Goal: Information Seeking & Learning: Find specific fact

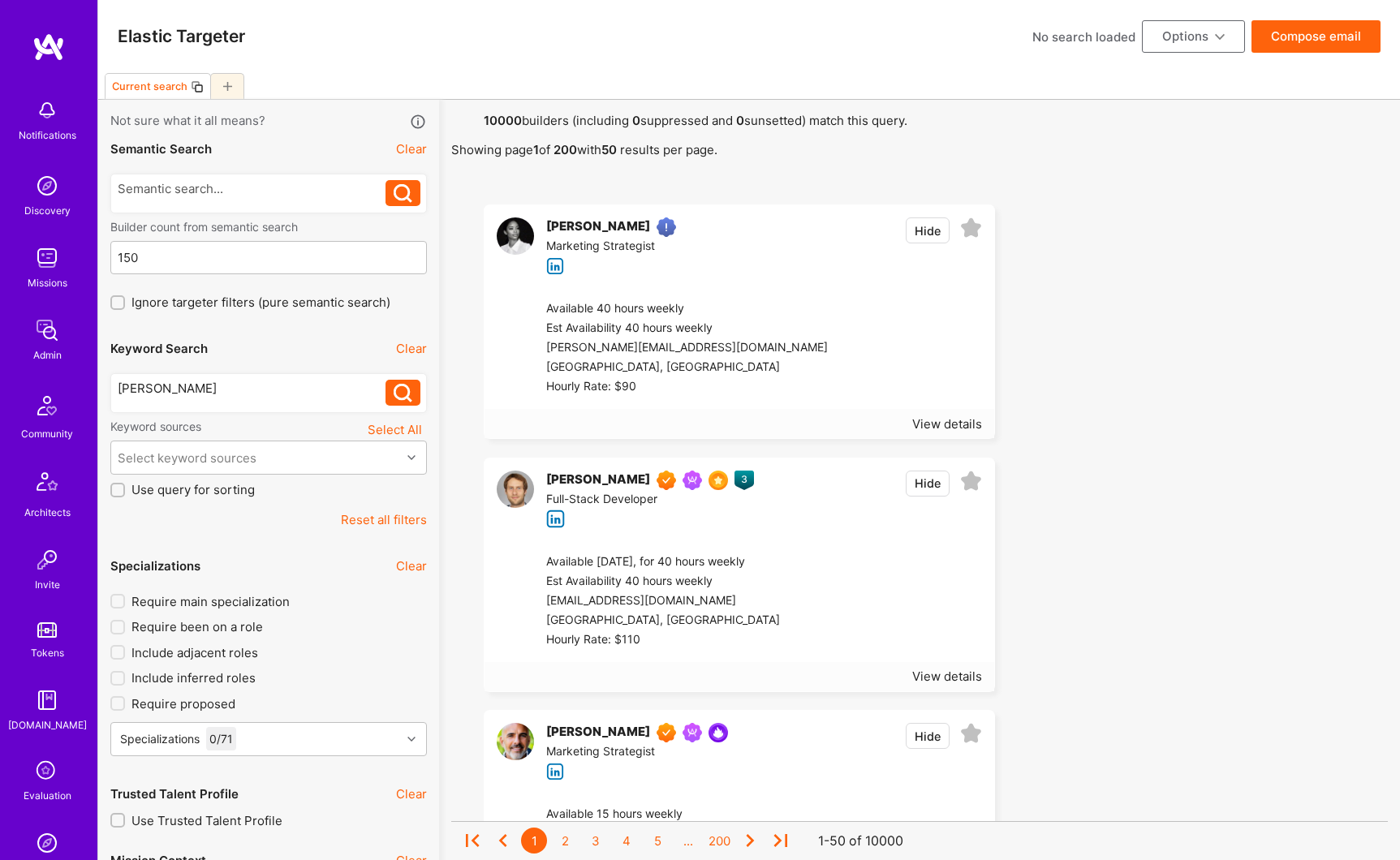
click at [401, 401] on icon at bounding box center [403, 393] width 19 height 19
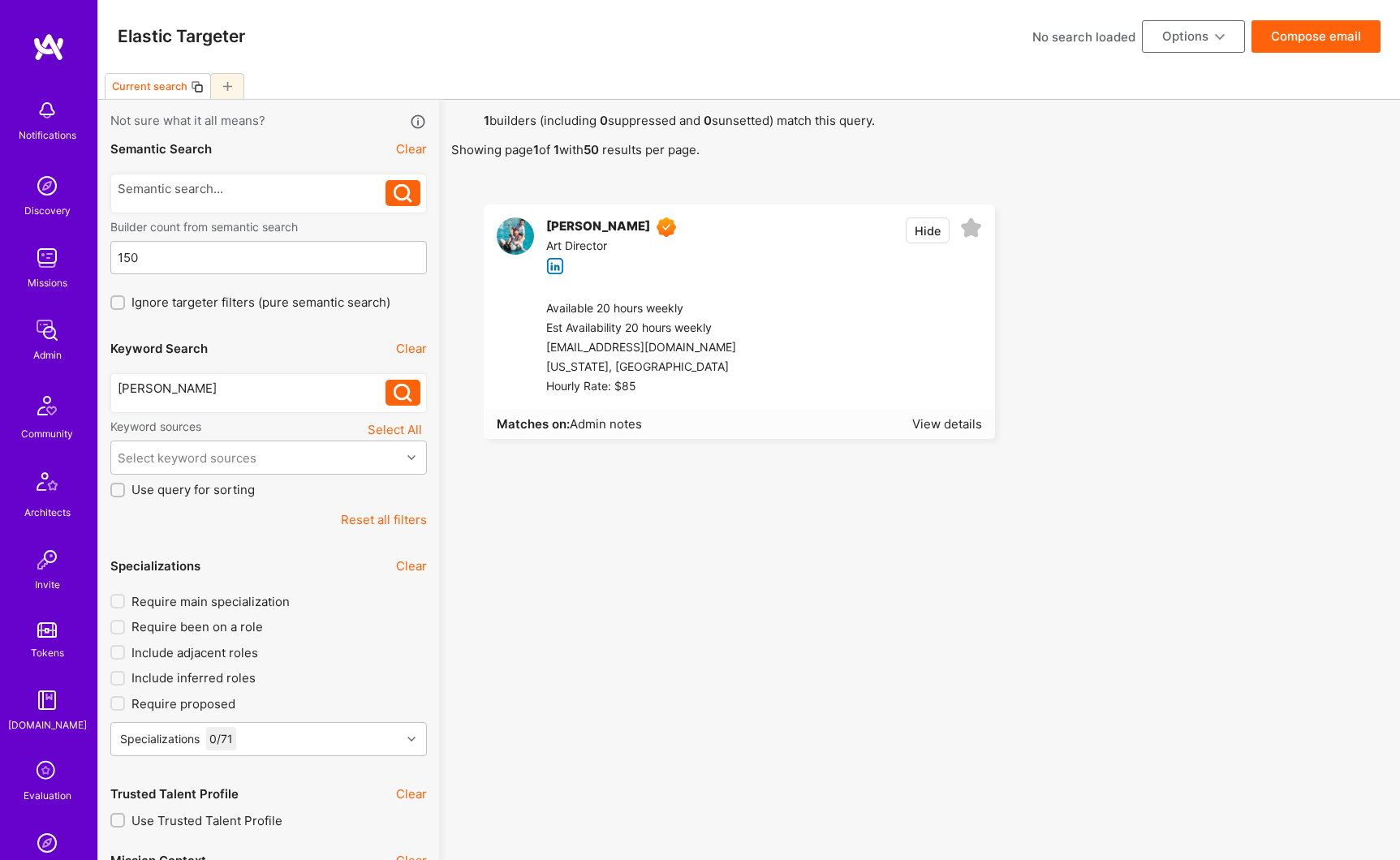
click at [589, 225] on div "[PERSON_NAME]" at bounding box center [598, 227] width 104 height 20
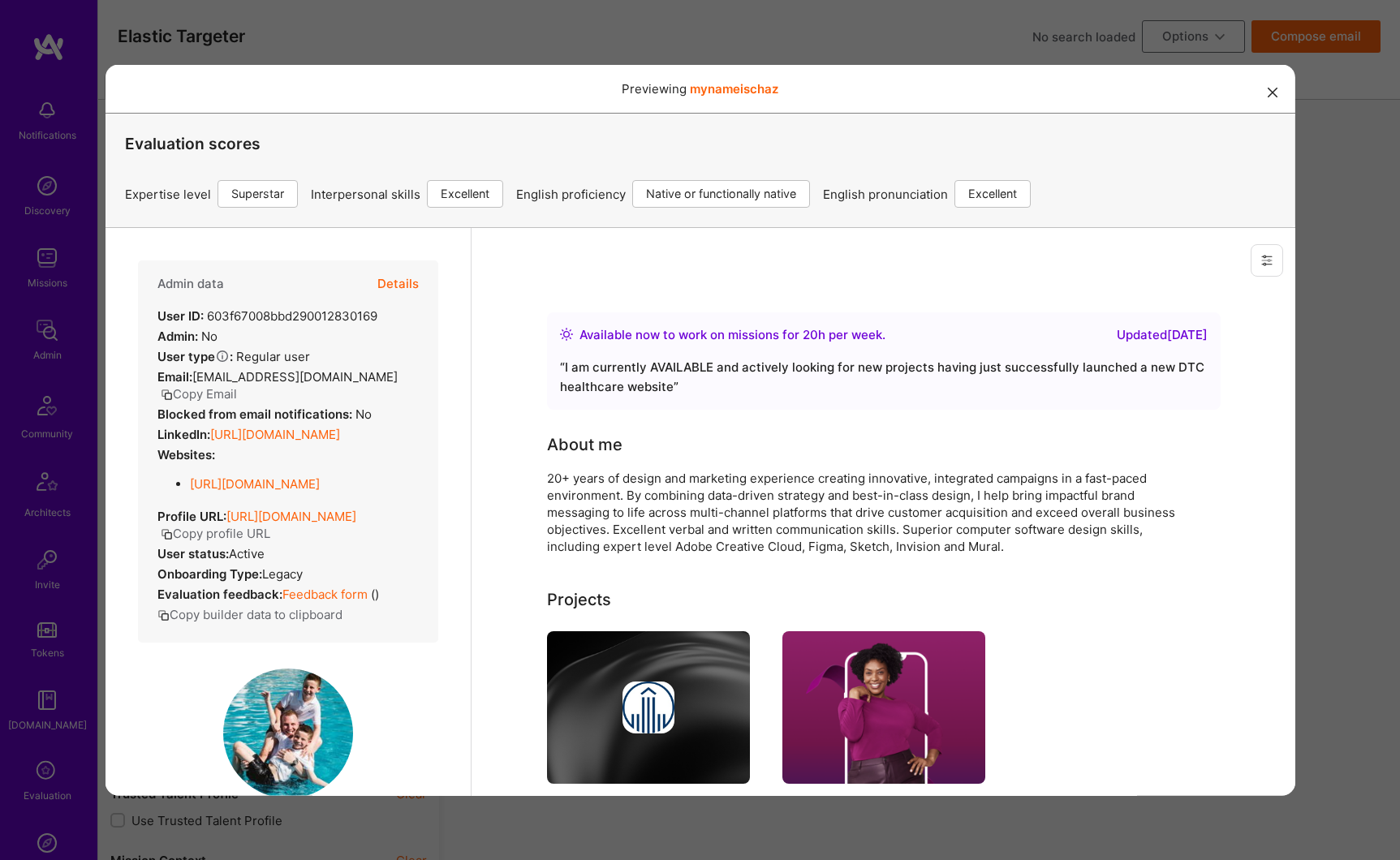
click at [249, 491] on link "[URL][DOMAIN_NAME]" at bounding box center [254, 482] width 130 height 15
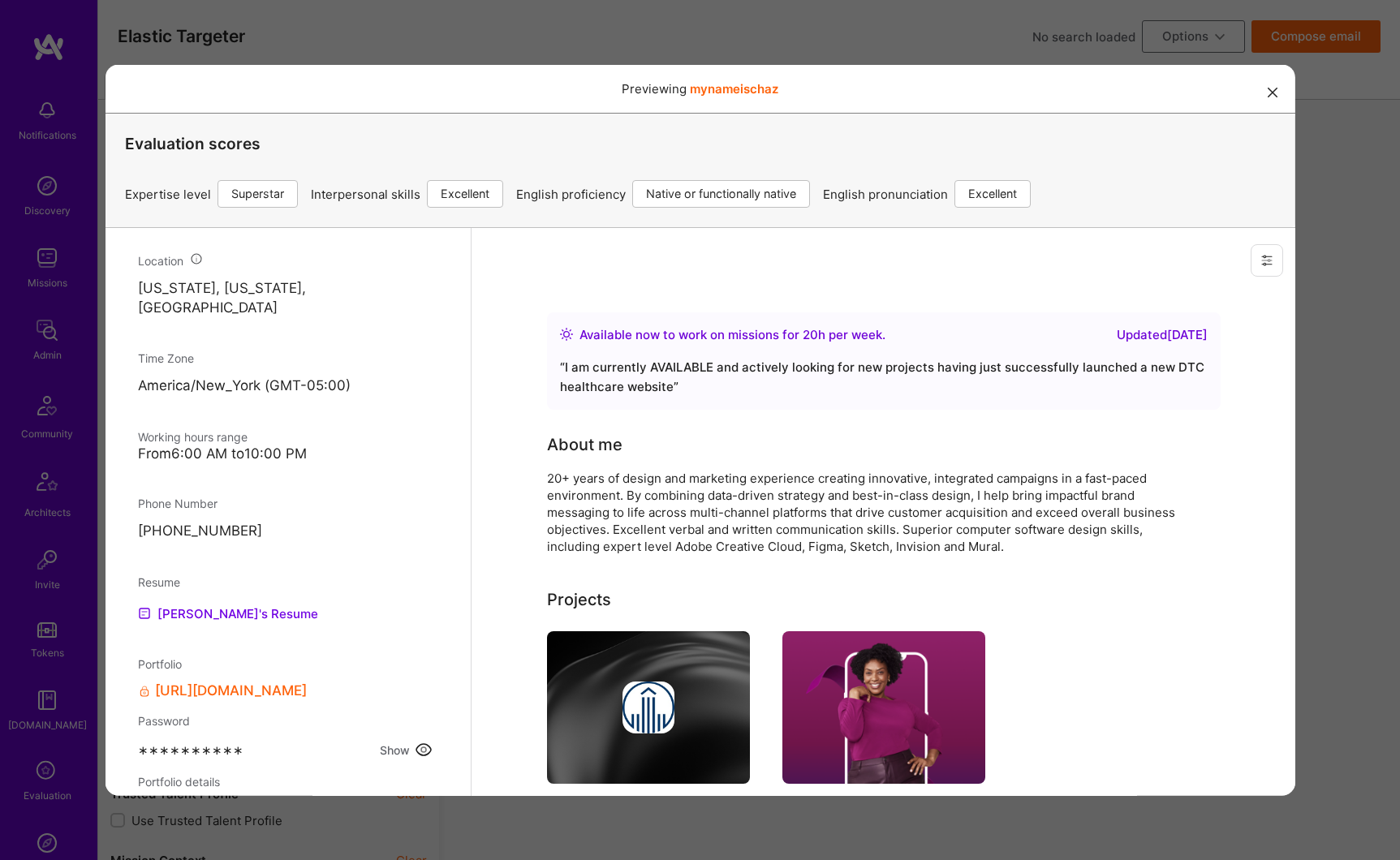
scroll to position [1073, 0]
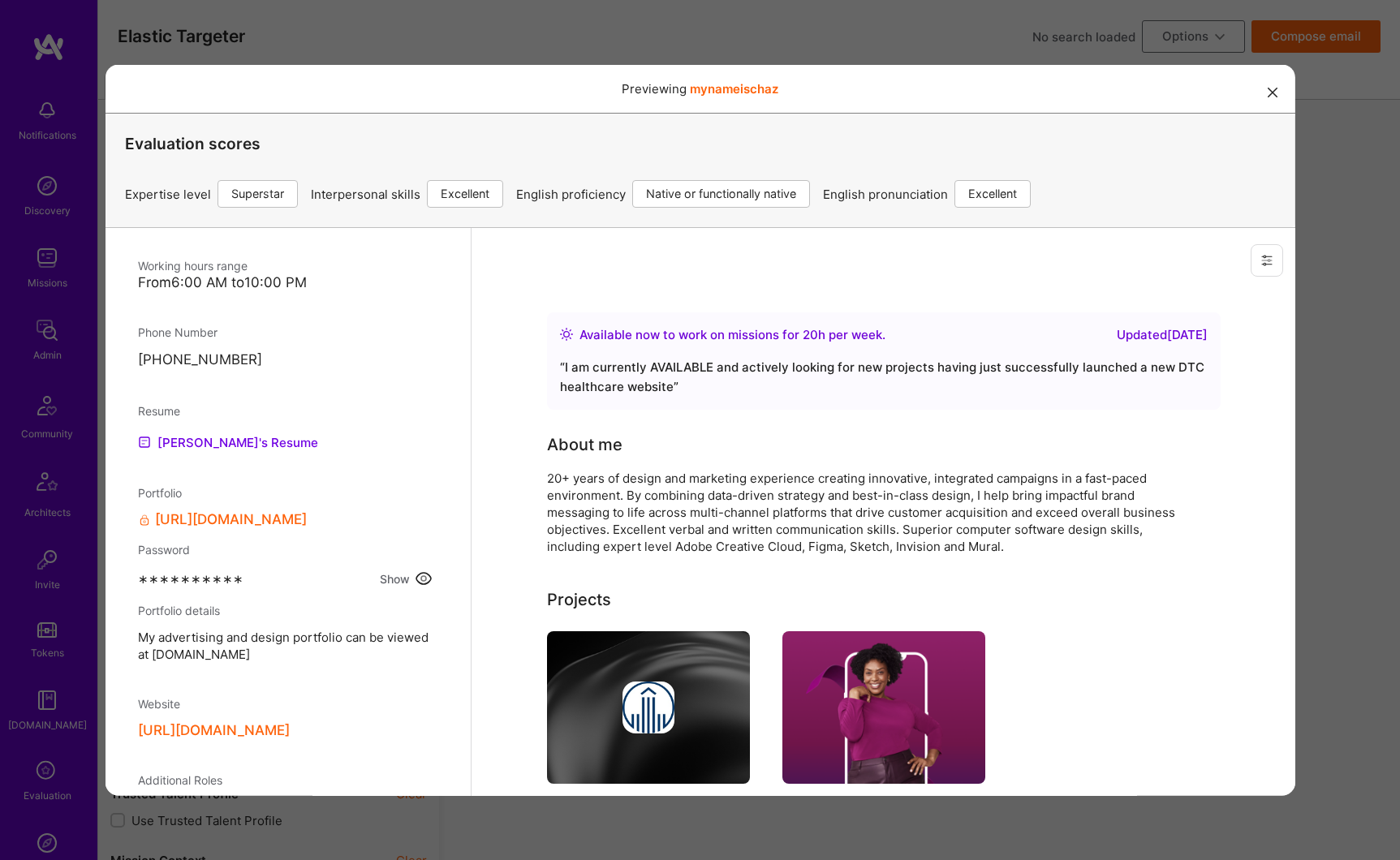
click at [388, 589] on button "Show" at bounding box center [407, 577] width 64 height 21
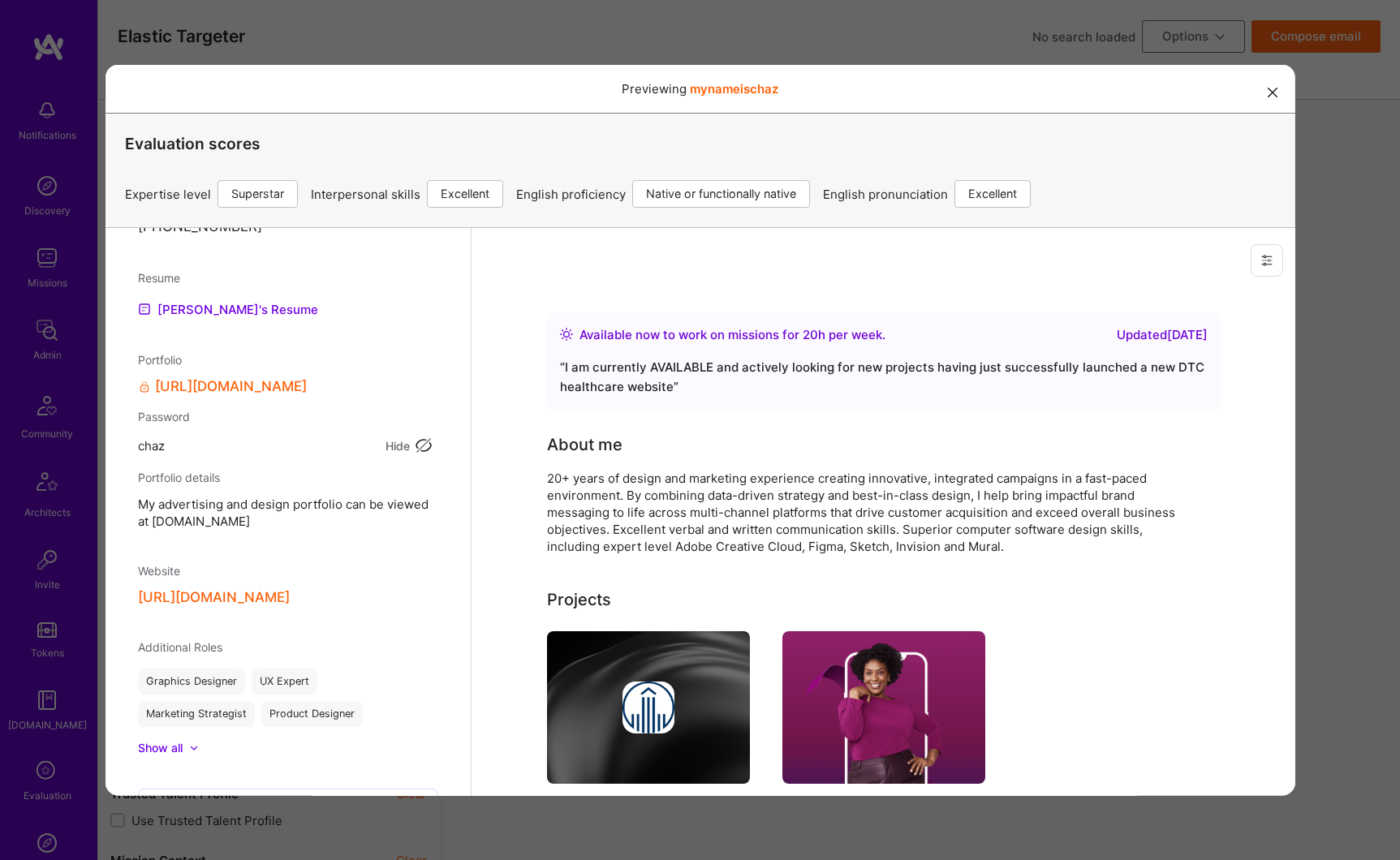
scroll to position [0, 0]
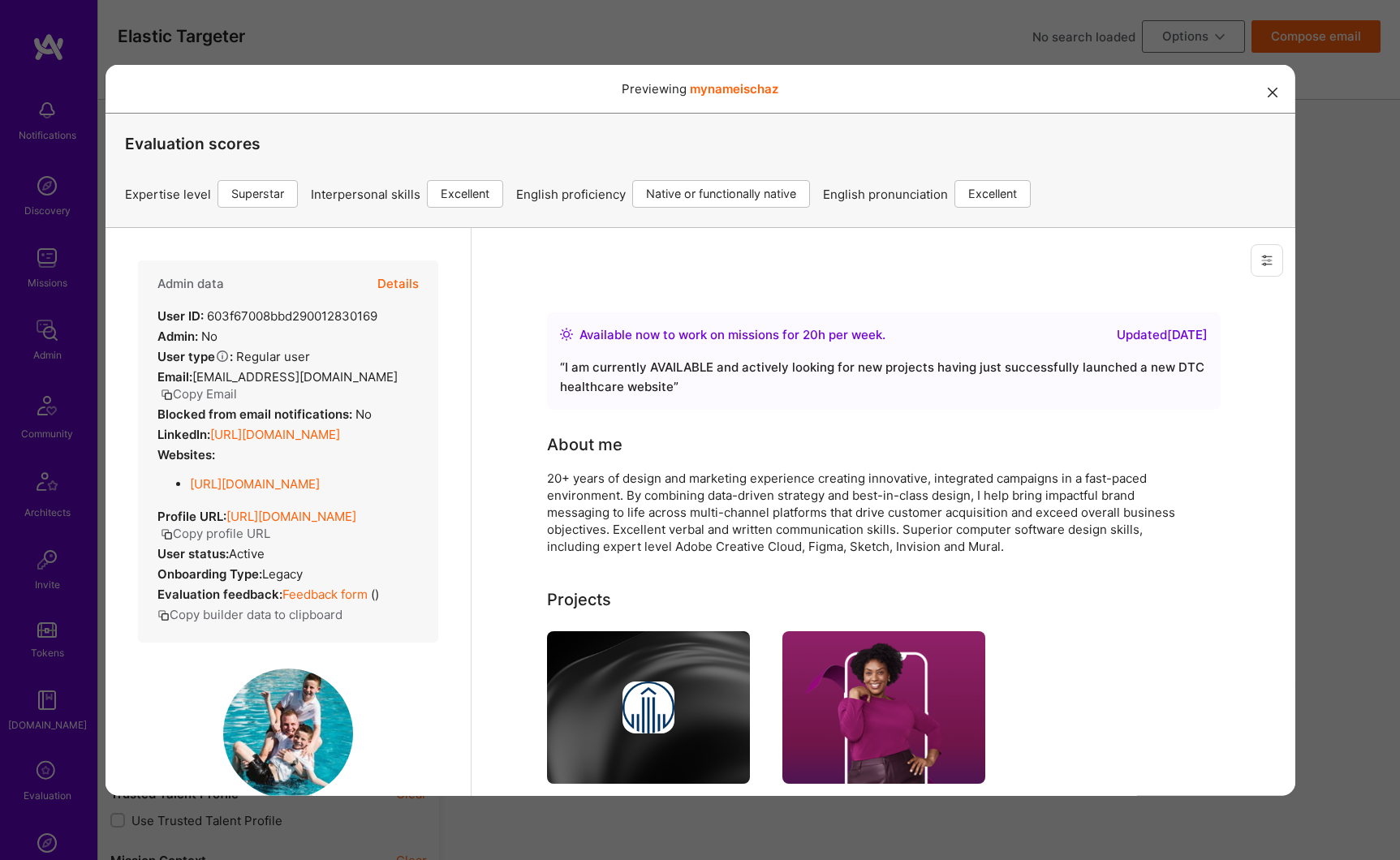
click at [277, 491] on link "[URL][DOMAIN_NAME]" at bounding box center [254, 482] width 130 height 15
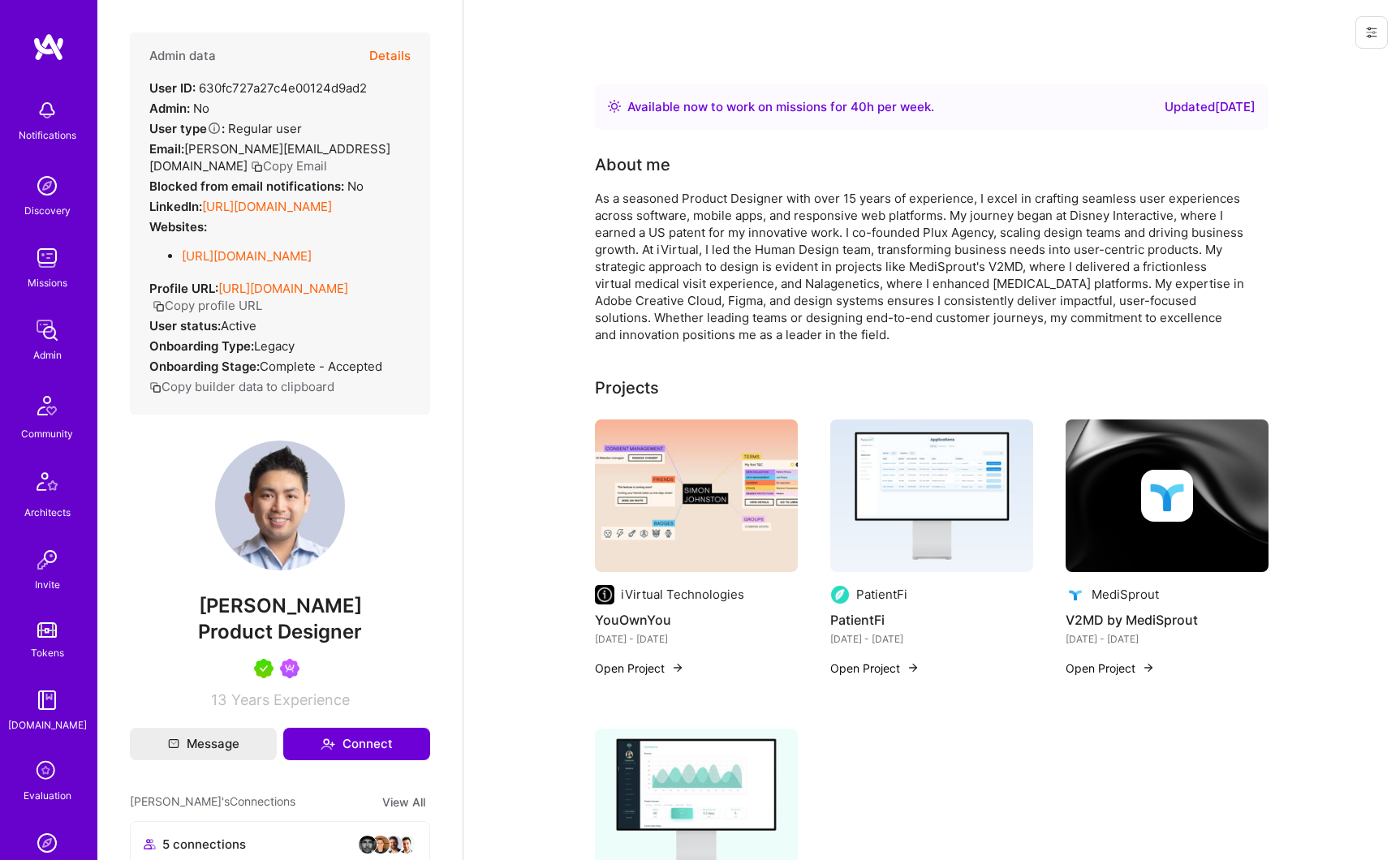
click at [282, 248] on link "[URL][DOMAIN_NAME]" at bounding box center [246, 255] width 130 height 15
